Goal: Check status: Check status

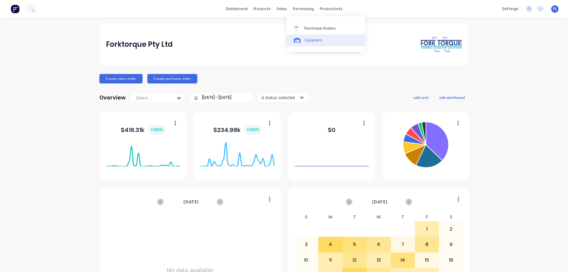
click at [315, 40] on div "Suppliers" at bounding box center [313, 40] width 18 height 5
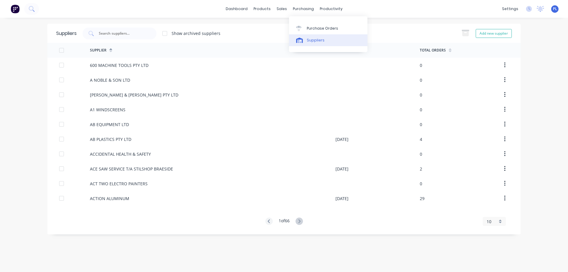
click at [315, 40] on div "Suppliers" at bounding box center [316, 40] width 18 height 5
click at [120, 35] on input "text" at bounding box center [122, 33] width 49 height 6
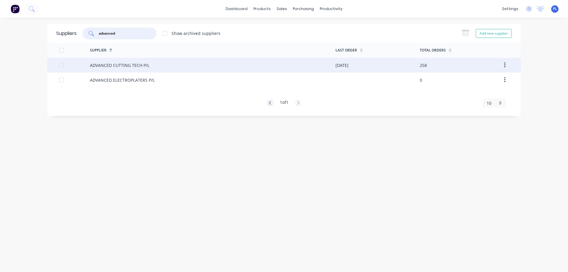
type input "advanced"
click at [133, 68] on div "ADVANCED CUTTING TECH P/L" at bounding box center [119, 65] width 59 height 6
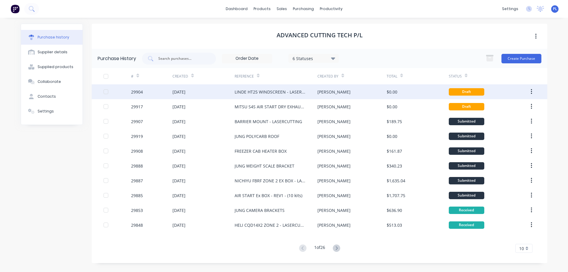
click at [245, 91] on div "LINDE HT25 WINDSCREEN - LASERCUTTING" at bounding box center [270, 92] width 71 height 6
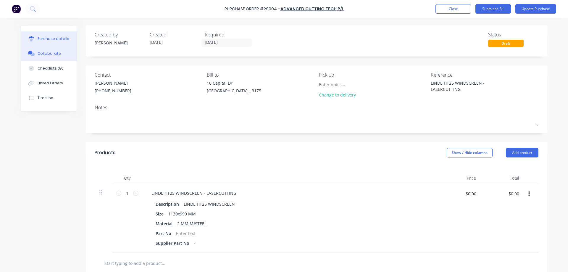
click at [46, 52] on div "Collaborate" at bounding box center [49, 53] width 23 height 5
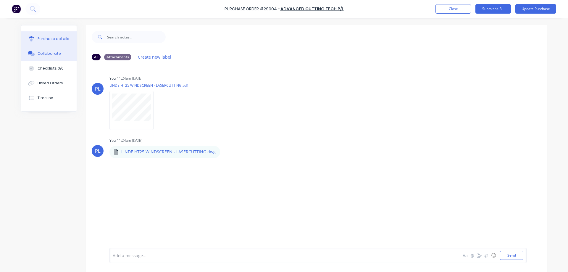
click at [46, 38] on div "Purchase details" at bounding box center [54, 38] width 32 height 5
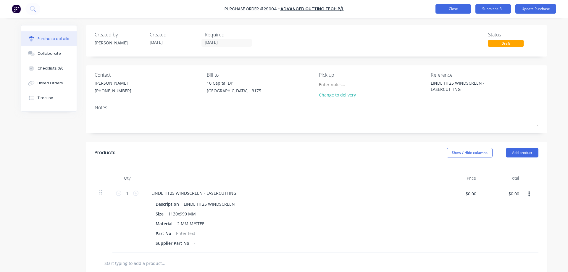
type textarea "x"
click at [451, 11] on button "Close" at bounding box center [454, 8] width 36 height 9
